Goal: Complete application form

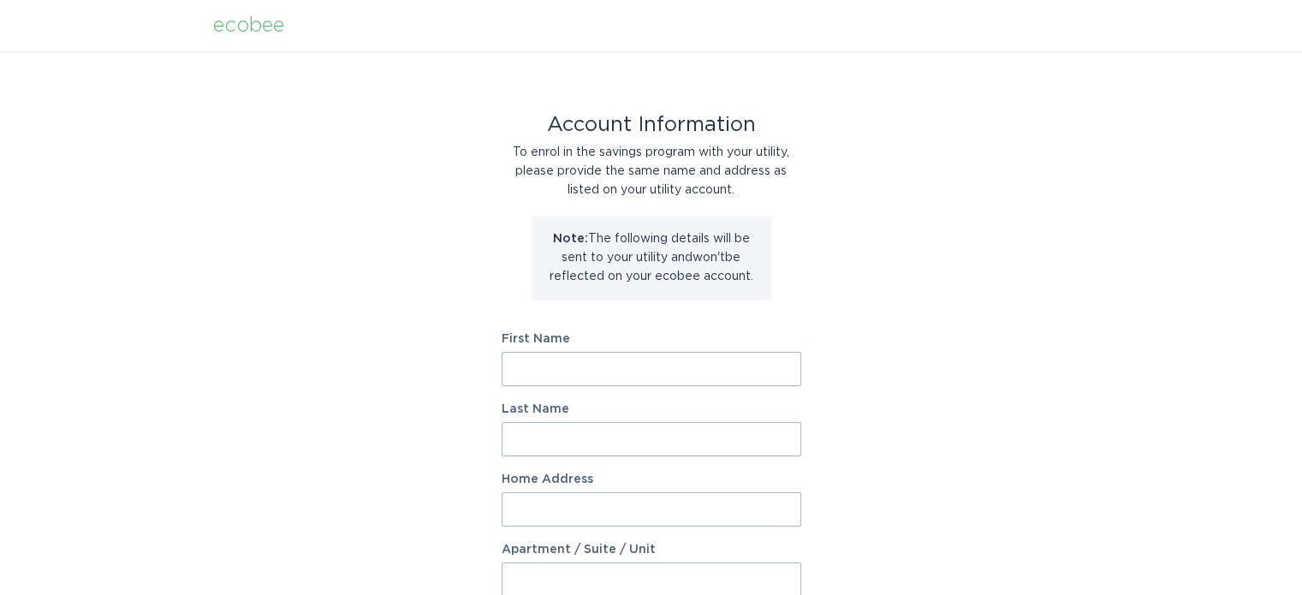
click at [569, 369] on input "First Name" at bounding box center [652, 369] width 300 height 34
type input "Eric"
type input "Lonnquist"
type input "16693 E Lake Drive"
select select "US"
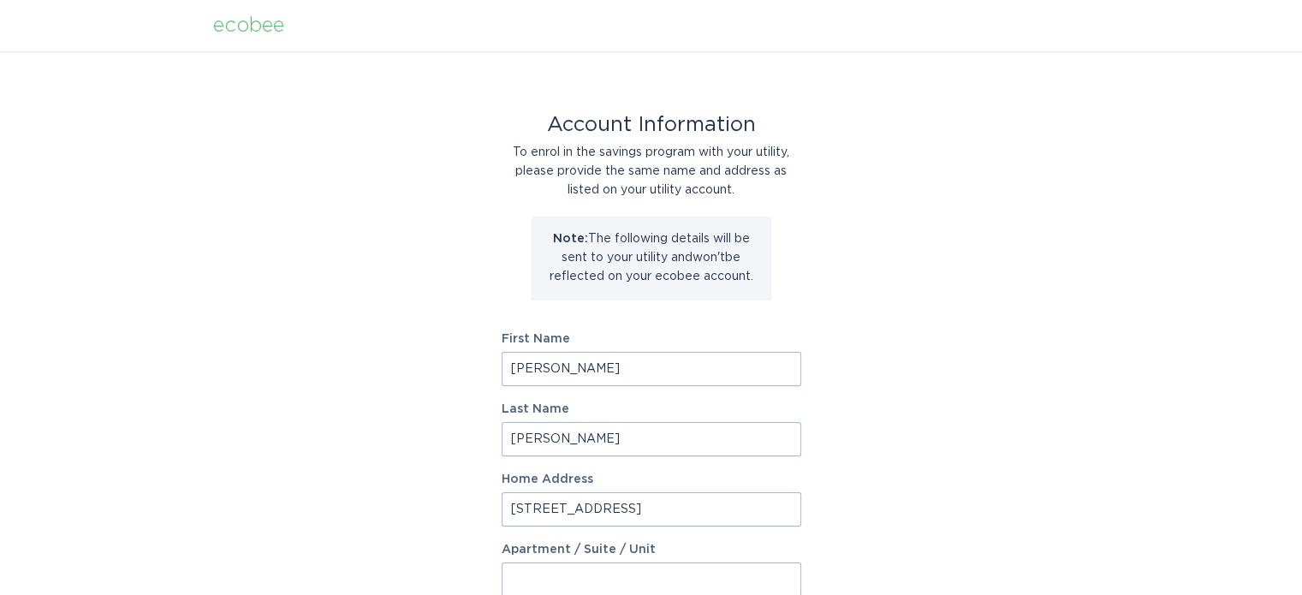
type input "Lakeville"
type input "55044"
select select "MN"
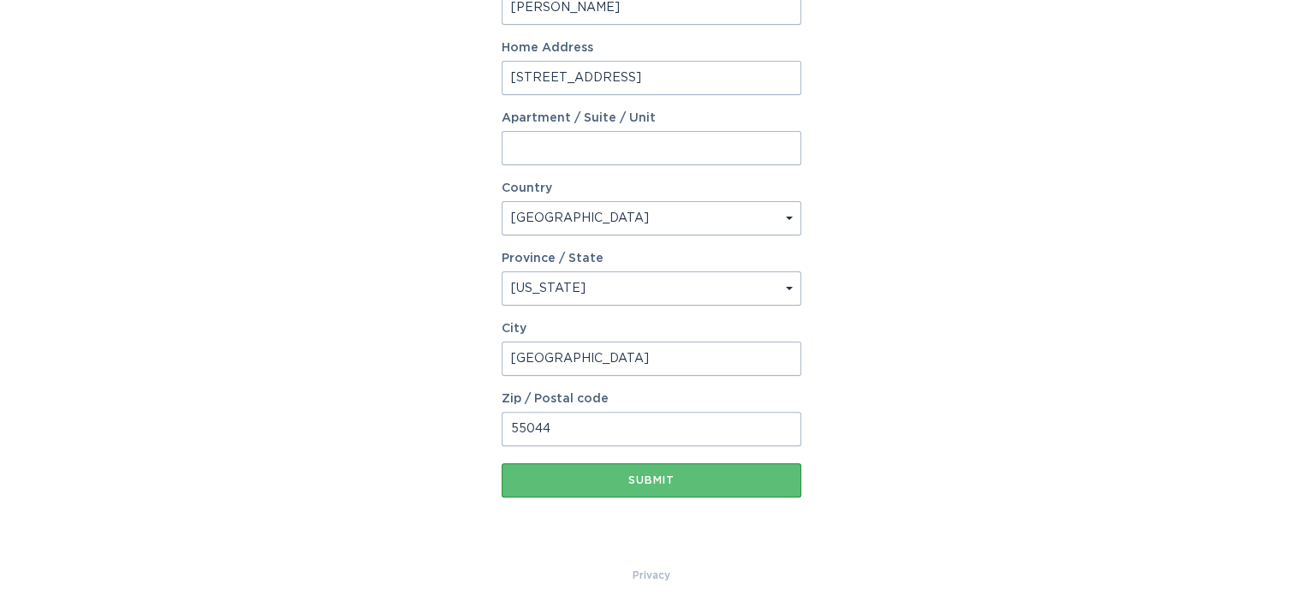
scroll to position [446, 0]
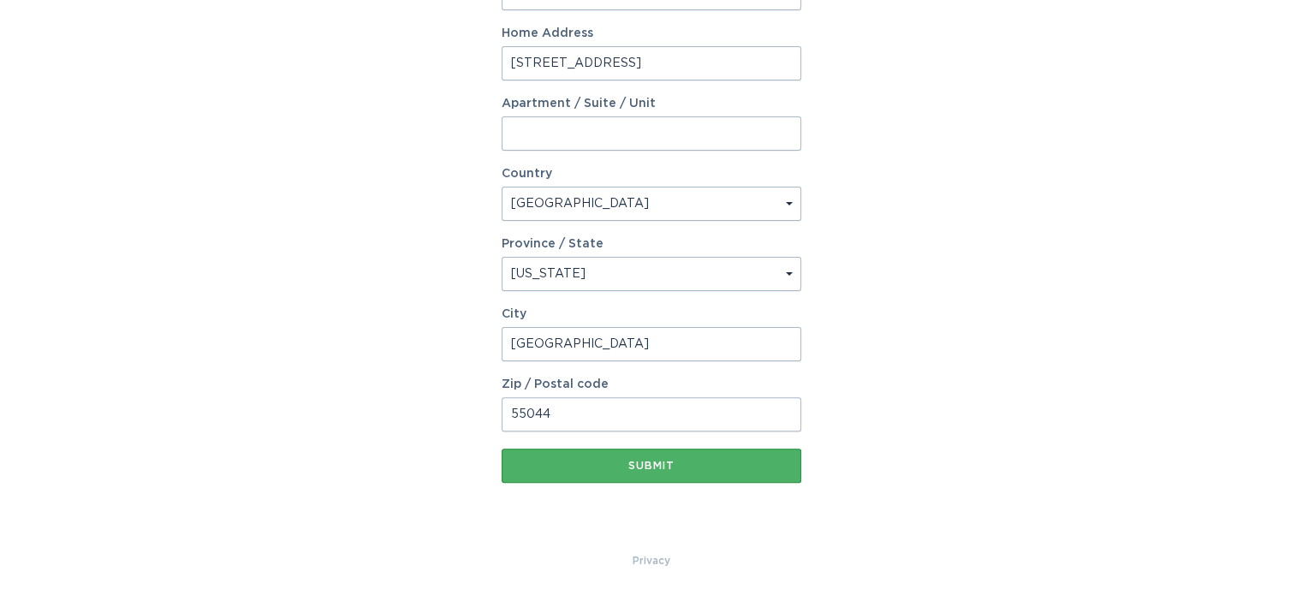
click at [651, 467] on div "Submit" at bounding box center [651, 466] width 282 height 10
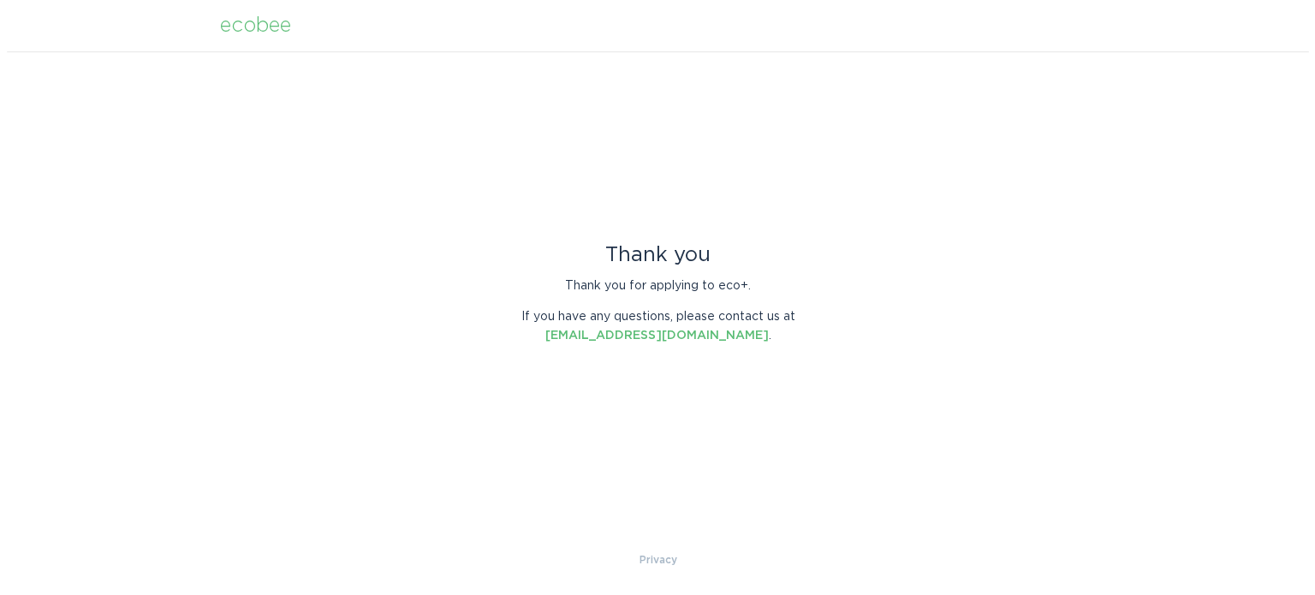
scroll to position [0, 0]
